Goal: Find specific page/section

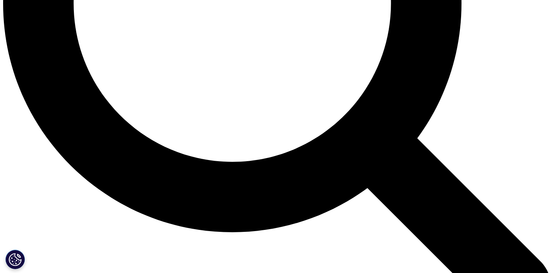
scroll to position [702, 0]
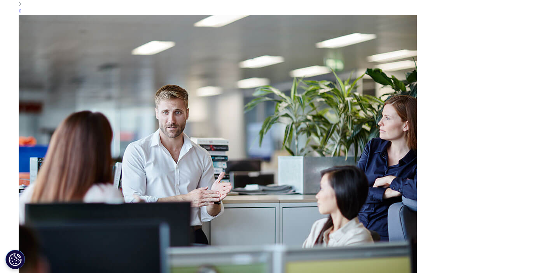
scroll to position [604, 0]
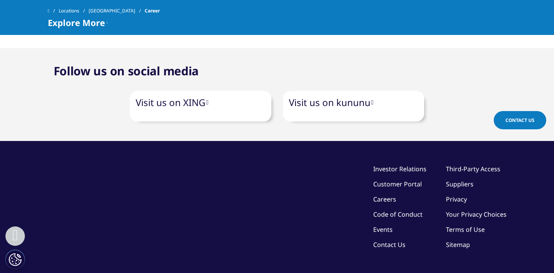
click at [488, 48] on section "Follow us on social media Visit us on XING Visit us on kununu" at bounding box center [277, 94] width 554 height 93
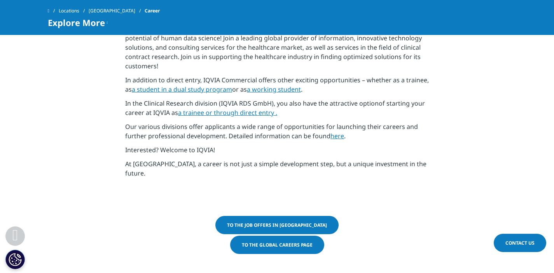
scroll to position [394, 0]
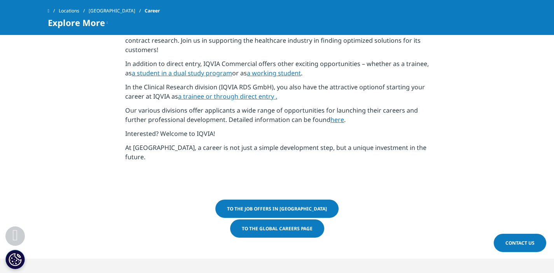
click at [309, 206] on font "To the job offers in [GEOGRAPHIC_DATA]" at bounding box center [277, 209] width 100 height 7
